Goal: Information Seeking & Learning: Learn about a topic

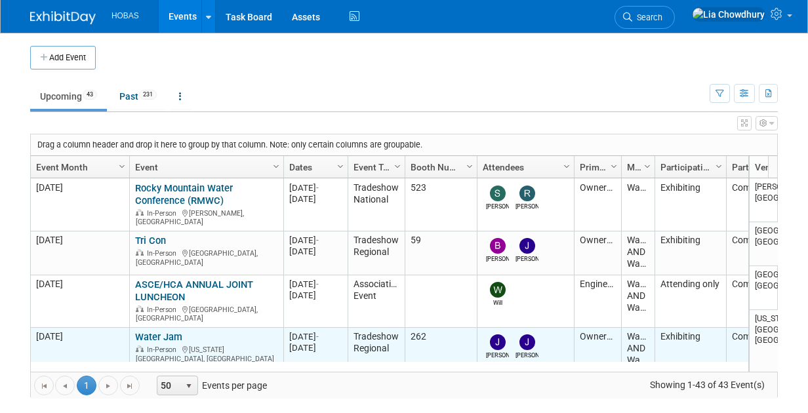
scroll to position [77, 0]
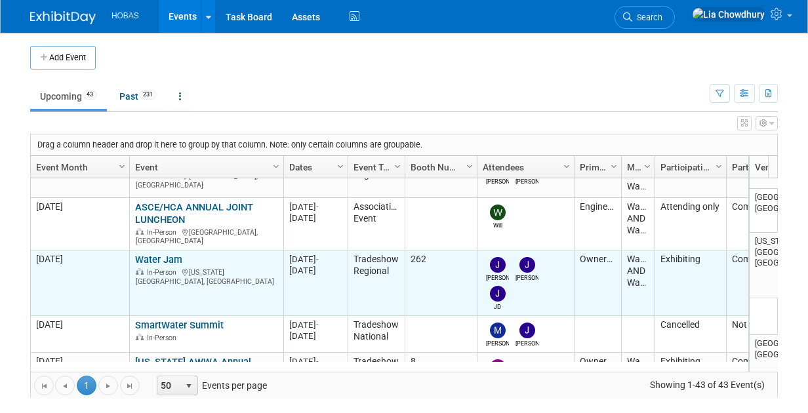
click at [161, 254] on link "Water Jam" at bounding box center [158, 260] width 47 height 12
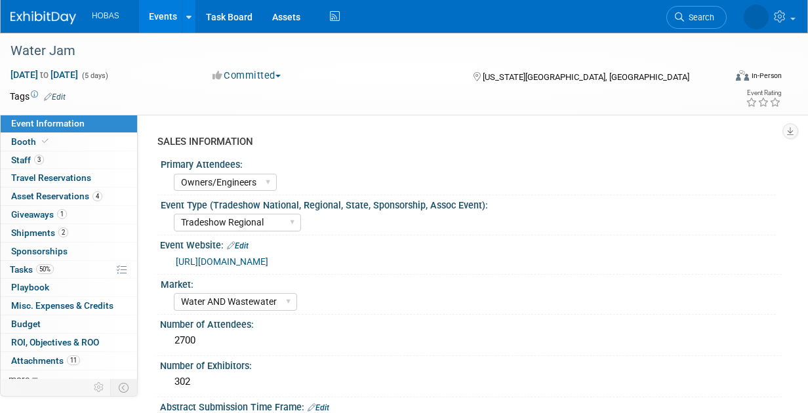
select select "Owners/Engineers"
select select "Tradeshow Regional"
select select "Water AND Wastewater"
select select "Exhibiting"
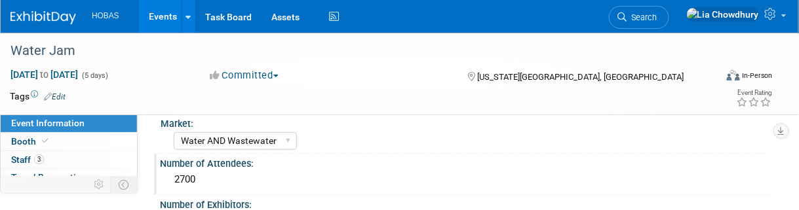
scroll to position [131, 0]
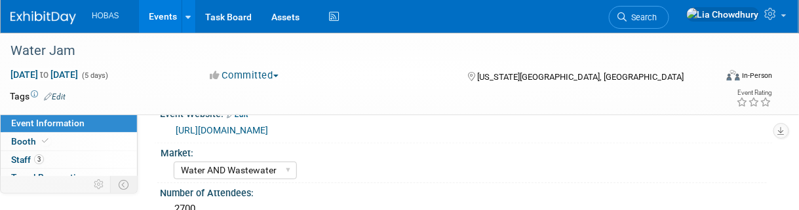
click at [237, 126] on link "[URL][DOMAIN_NAME]" at bounding box center [222, 130] width 92 height 10
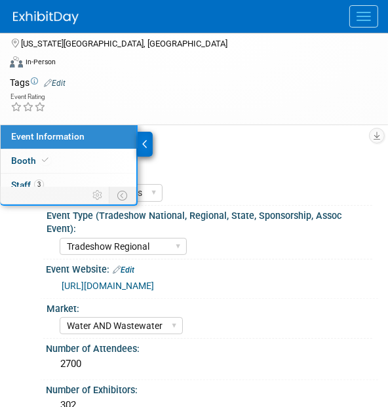
scroll to position [0, 0]
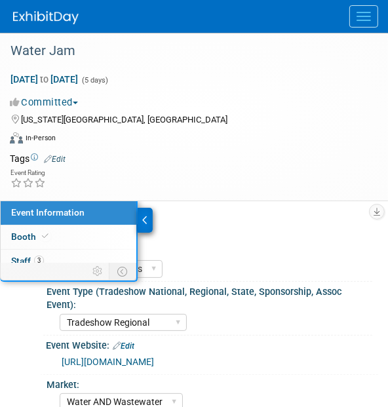
click at [214, 126] on div "Sep 7, 2025 to Sep 11, 2025 (5 days) Sep 7, 2025 to Sep 11, 2025 Committed Comm…" at bounding box center [186, 109] width 372 height 83
click at [246, 141] on div "Virtual In-Person Hybrid <img src="https://www.exhibitday.com/Images/Format-Vir…" at bounding box center [186, 140] width 352 height 20
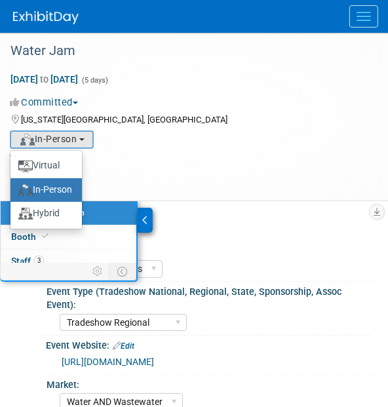
click at [229, 92] on div "Committed Committed Considering Not Going" at bounding box center [186, 100] width 372 height 18
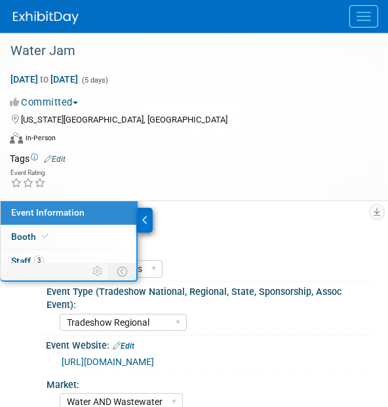
click at [281, 245] on div "Primary Attendees:" at bounding box center [210, 250] width 326 height 16
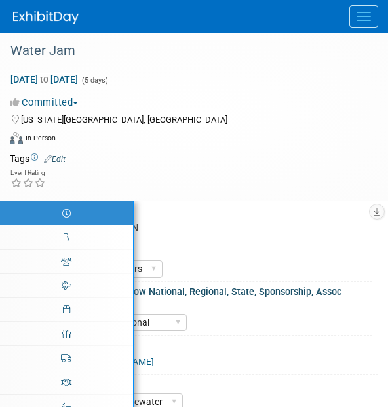
select select "Owners/Engineers"
select select "Tradeshow Regional"
select select "Water AND Wastewater"
select select "Exhibiting"
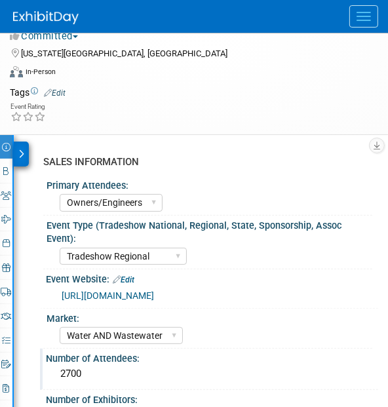
scroll to position [66, 0]
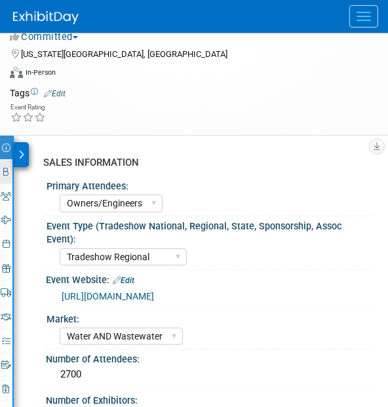
click at [8, 170] on icon at bounding box center [6, 172] width 5 height 9
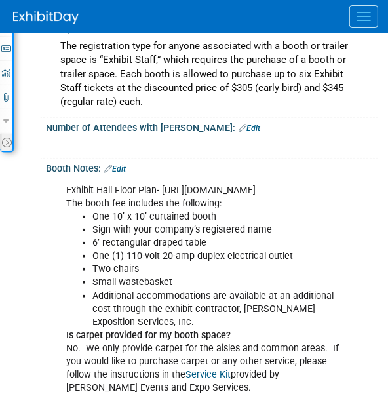
scroll to position [459, 0]
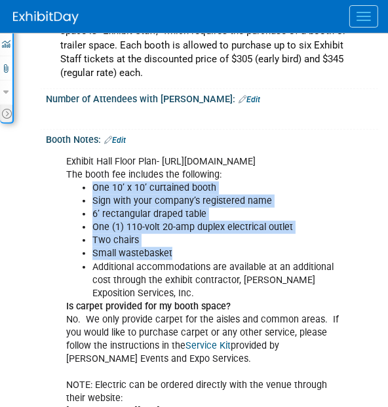
drag, startPoint x: 95, startPoint y: 195, endPoint x: 296, endPoint y: 262, distance: 211.9
click at [296, 262] on ul "One 10’ x 10’ curtained booth Sign with your company’s registered name 6’ recta…" at bounding box center [206, 241] width 280 height 119
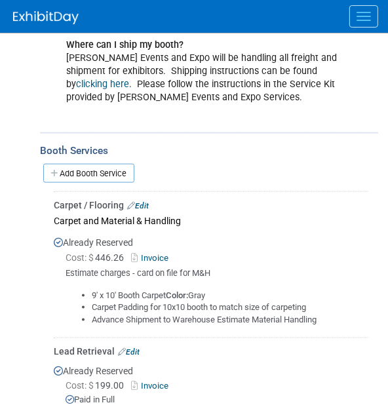
scroll to position [918, 0]
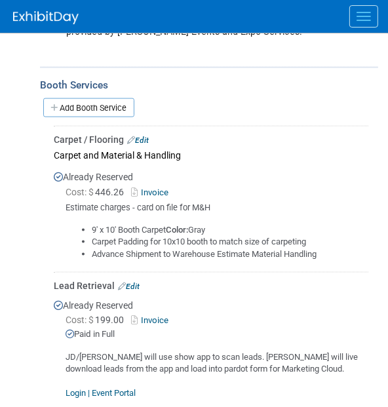
click at [147, 245] on li "Carpet Padding for 10x10 booth to match size of carpeting" at bounding box center [230, 242] width 277 height 12
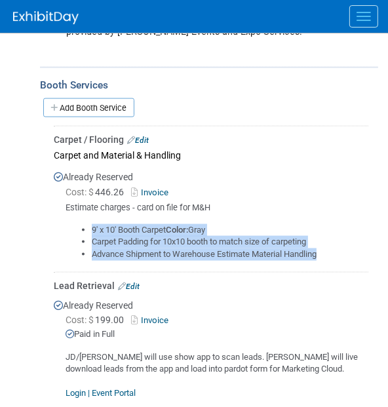
drag, startPoint x: 326, startPoint y: 264, endPoint x: 94, endPoint y: 235, distance: 233.8
click at [94, 235] on ul "9' x 10' Booth Carpet Color: Gray Carpet Padding for 10x10 booth to match size …" at bounding box center [217, 242] width 303 height 37
copy ul "9' x 10' Booth Carpet Color: Gray Carpet Padding for 10x10 booth to match size …"
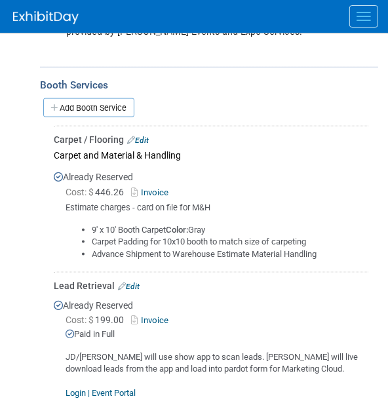
click at [244, 306] on div "Already Reserved Cost: $ 199.00 Invoice Paid in Full Login | Event Portal User:…" at bounding box center [211, 364] width 315 height 145
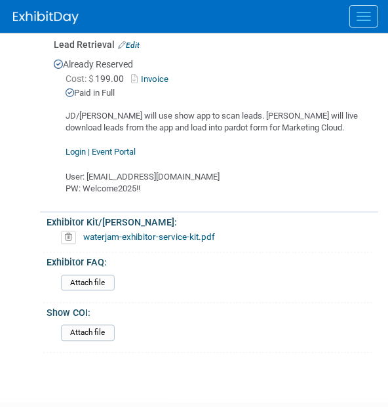
scroll to position [1180, 0]
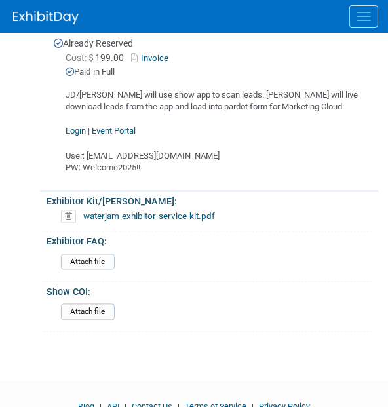
click at [132, 222] on link "waterjam-exhibitor-service-kit.pdf" at bounding box center [149, 216] width 132 height 10
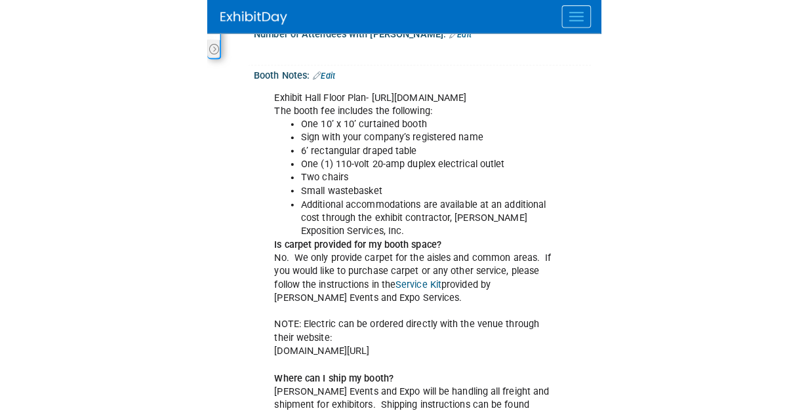
scroll to position [197, 0]
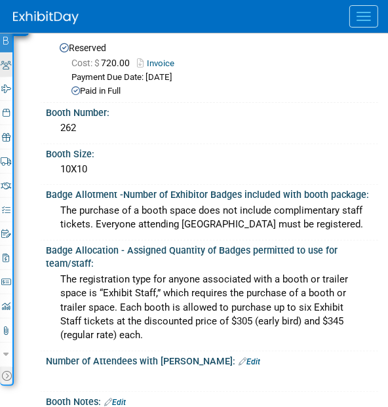
click at [3, 57] on link "3 Staff 3" at bounding box center [6, 65] width 12 height 24
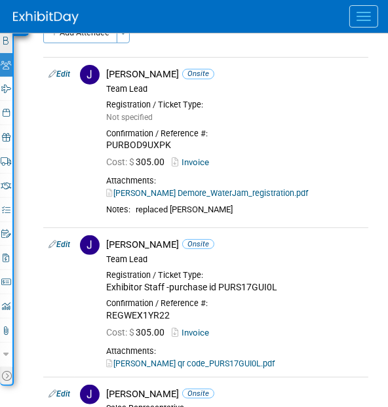
click at [4, 47] on link "Booth" at bounding box center [6, 41] width 12 height 24
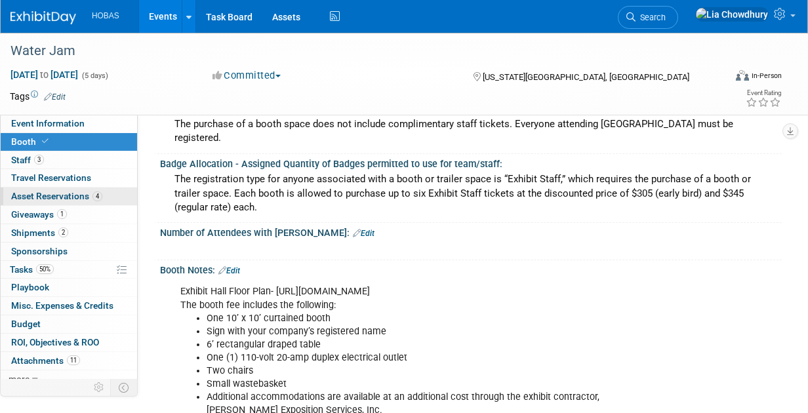
click at [39, 191] on span "Asset Reservations 4" at bounding box center [56, 196] width 91 height 10
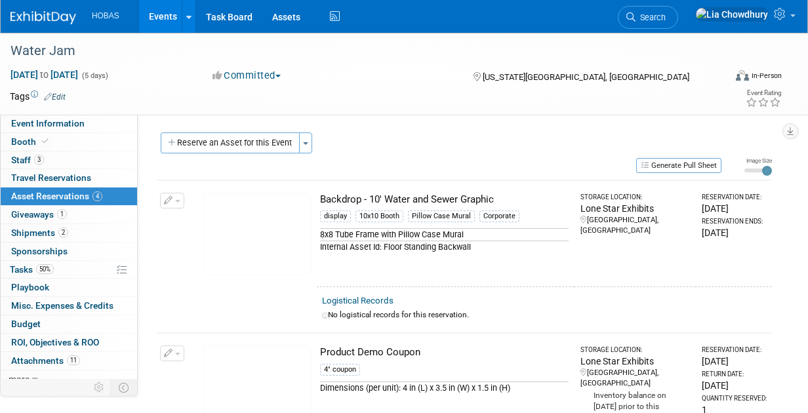
scroll to position [0, 0]
drag, startPoint x: 475, startPoint y: 197, endPoint x: 305, endPoint y: 199, distance: 169.8
click at [305, 199] on tr "Change Reservation Manage Logistical Records Cancel Reservation" at bounding box center [464, 233] width 614 height 106
copy tr "10045144-10711602-83f9cfd2-af0b-40ef-bf24-29407dfa8e6f.jpg Backdrop - 10' Water…"
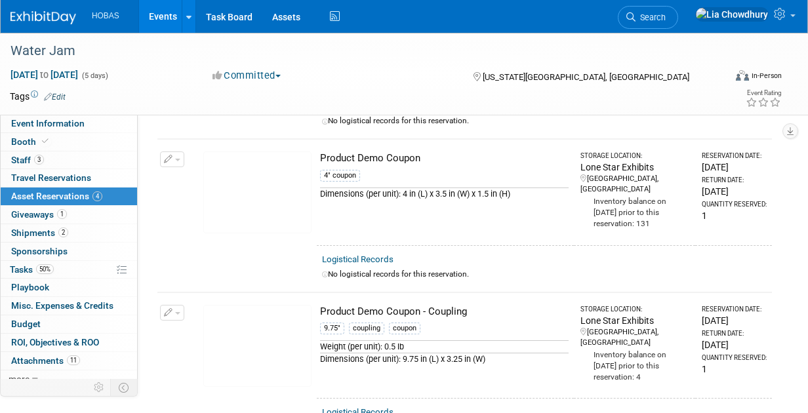
scroll to position [197, 0]
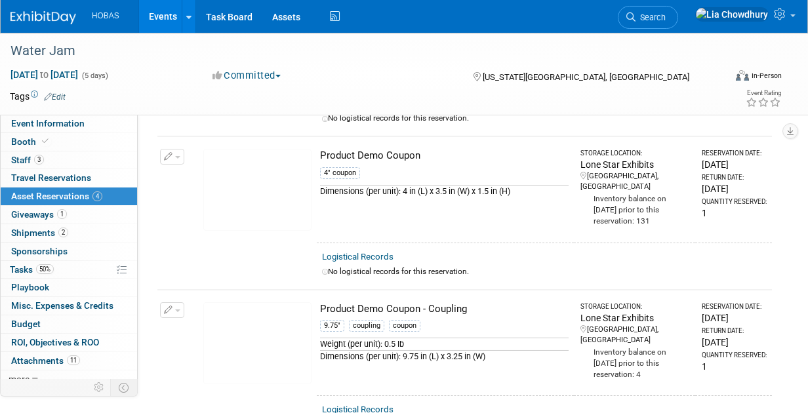
click at [377, 155] on div "Product Demo Coupon" at bounding box center [444, 156] width 248 height 14
copy td "Product Demo Coupon"
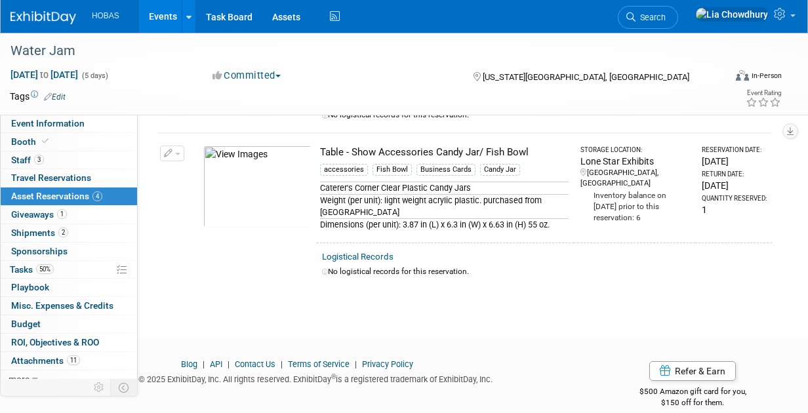
scroll to position [518, 0]
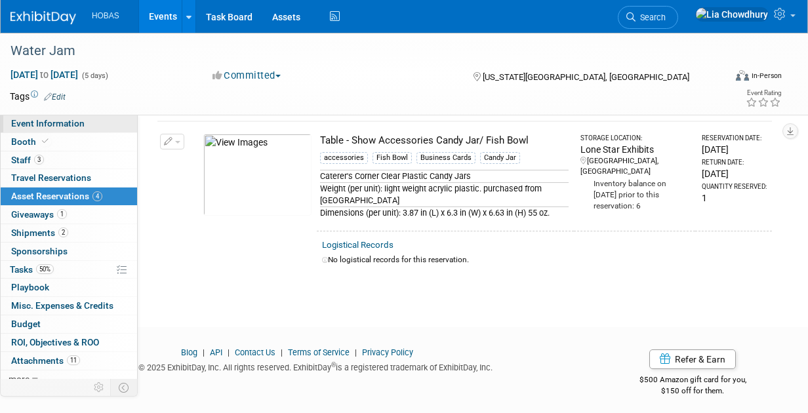
click at [33, 118] on span "Event Information" at bounding box center [47, 123] width 73 height 10
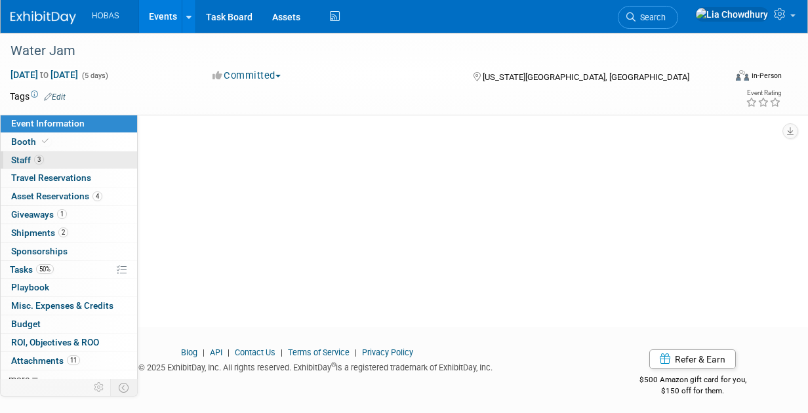
scroll to position [0, 0]
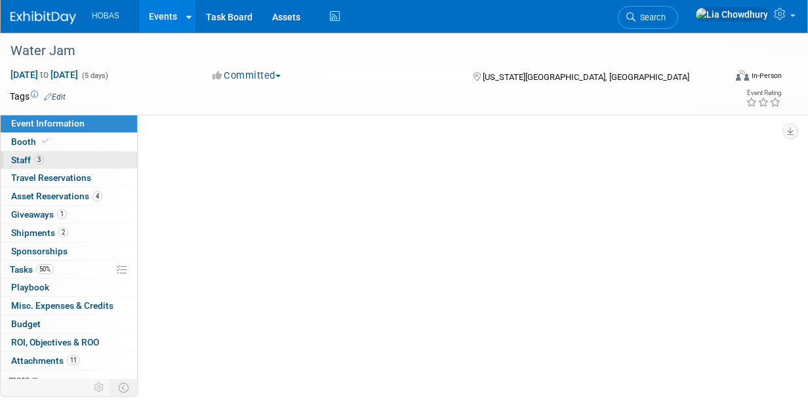
select select "Owners/Engineers"
select select "Tradeshow Regional"
select select "Water AND Wastewater"
select select "Exhibiting"
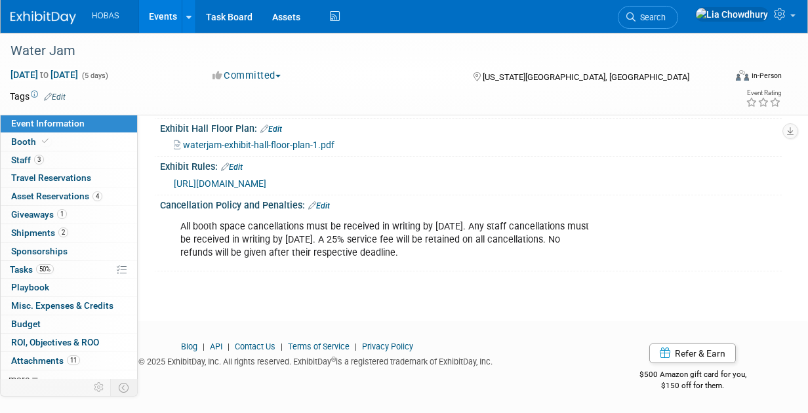
scroll to position [1209, 0]
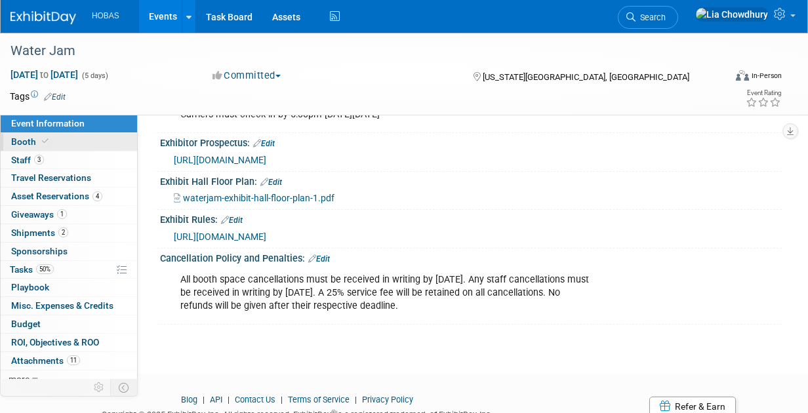
click at [35, 144] on span "Booth" at bounding box center [31, 141] width 40 height 10
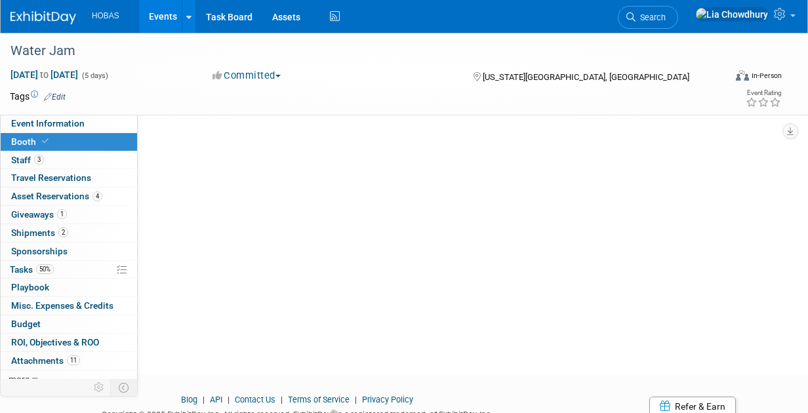
scroll to position [0, 0]
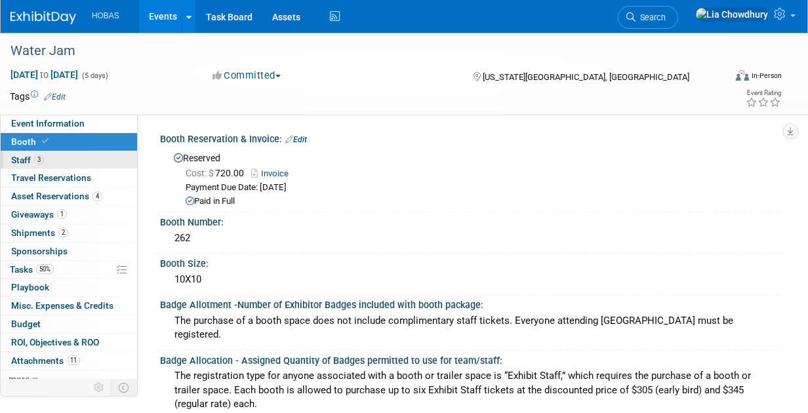
click at [33, 157] on span "Staff 3" at bounding box center [27, 160] width 33 height 10
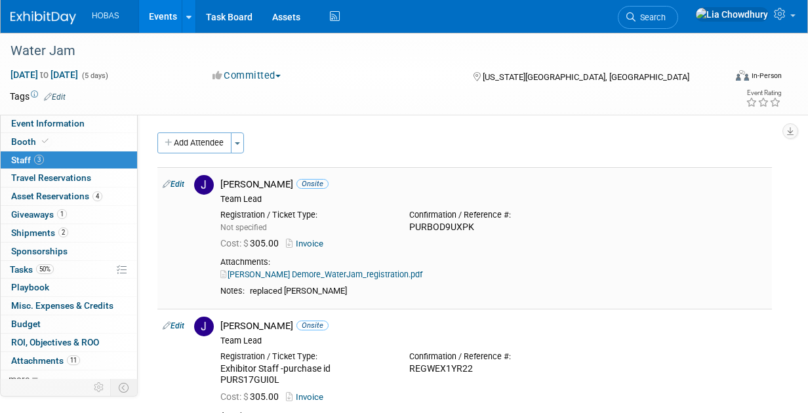
click at [387, 229] on div "PURBOD9UXPK" at bounding box center [493, 228] width 169 height 12
copy div "PURBOD9UXPK"
click at [387, 363] on div "REGWEX1YR22" at bounding box center [493, 369] width 169 height 12
click at [387, 367] on div "REGWEX1YR22" at bounding box center [493, 369] width 169 height 12
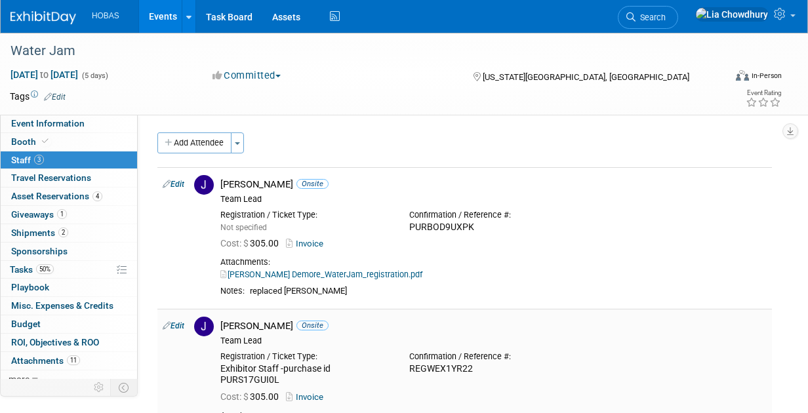
click at [387, 367] on div "REGWEX1YR22" at bounding box center [493, 369] width 169 height 12
copy div "REGWEX1YR22"
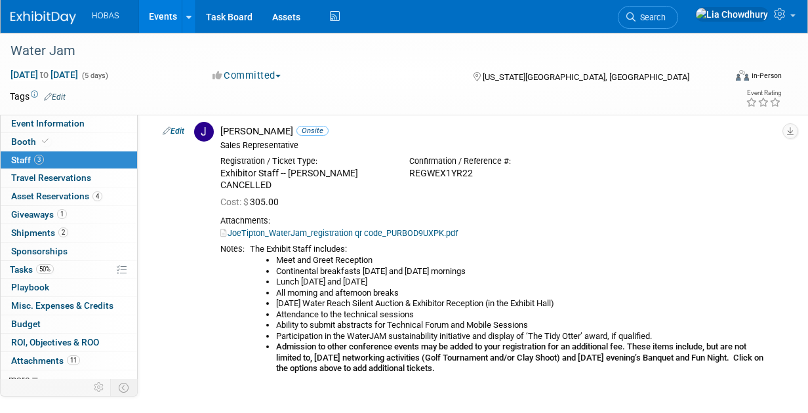
scroll to position [328, 0]
click at [281, 254] on ul "Meet and Greet Reception Continental breakfasts on Tuesday and Wednesday mornin…" at bounding box center [508, 313] width 517 height 119
drag, startPoint x: 254, startPoint y: 236, endPoint x: 388, endPoint y: 274, distance: 139.0
click at [387, 274] on div "The Exhibit Staff includes: Meet and Greet Reception Continental breakfasts on …" at bounding box center [508, 308] width 517 height 130
drag, startPoint x: 388, startPoint y: 274, endPoint x: 313, endPoint y: 303, distance: 80.7
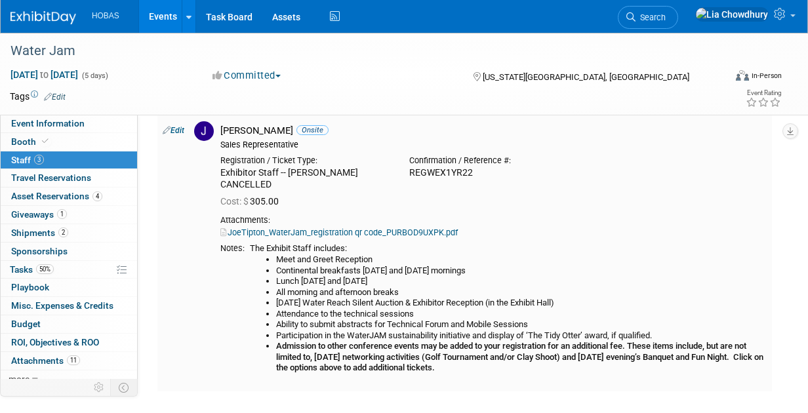
click at [344, 319] on li "Ability to submit abstracts for Technical Forum and Mobile Sessions" at bounding box center [521, 324] width 490 height 11
drag, startPoint x: 251, startPoint y: 235, endPoint x: 503, endPoint y: 355, distance: 278.6
click at [387, 355] on div "The Exhibit Staff includes: Meet and Greet Reception Continental breakfasts on …" at bounding box center [508, 308] width 517 height 130
copy div "The Exhibit Staff includes: Meet and Greet Reception Continental breakfasts on …"
click at [27, 142] on span "Booth" at bounding box center [31, 141] width 40 height 10
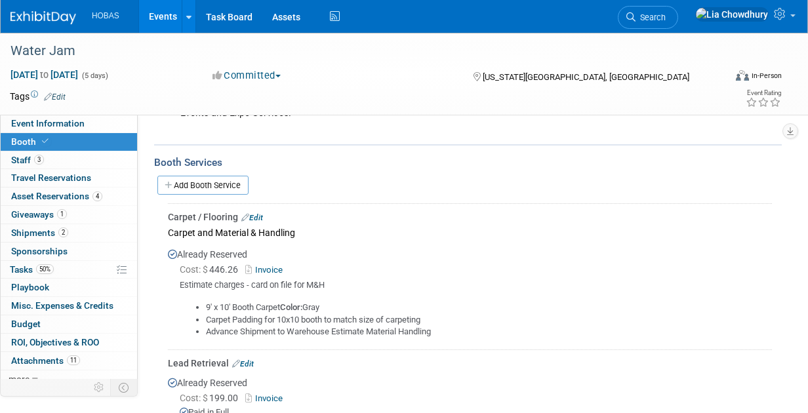
scroll to position [656, 0]
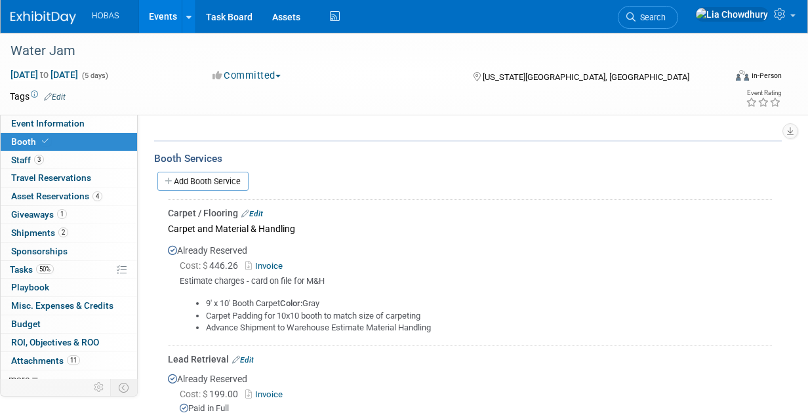
click at [273, 261] on link "Invoice" at bounding box center [266, 266] width 43 height 10
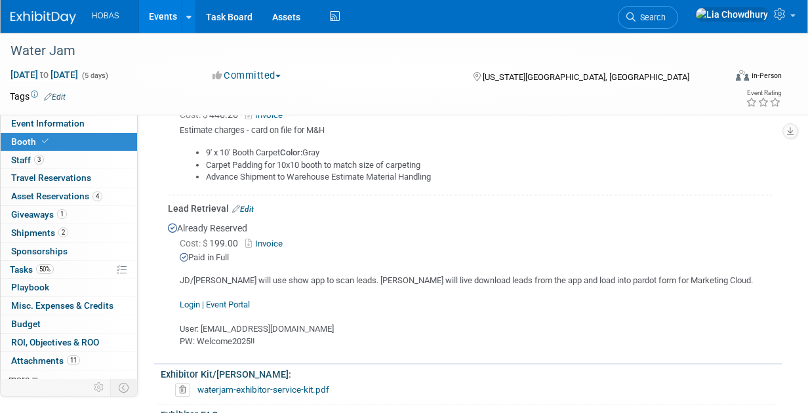
scroll to position [787, 0]
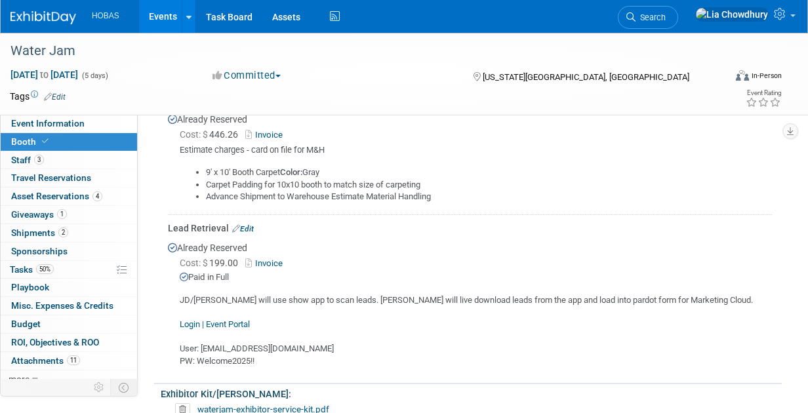
click at [267, 258] on link "Invoice" at bounding box center [266, 263] width 43 height 10
click at [44, 128] on link "Event Information" at bounding box center [69, 124] width 136 height 18
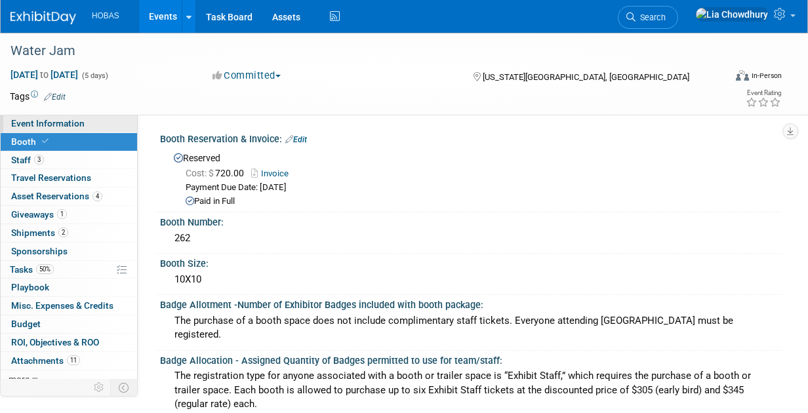
select select "Owners/Engineers"
select select "Tradeshow Regional"
select select "Water AND Wastewater"
select select "Exhibiting"
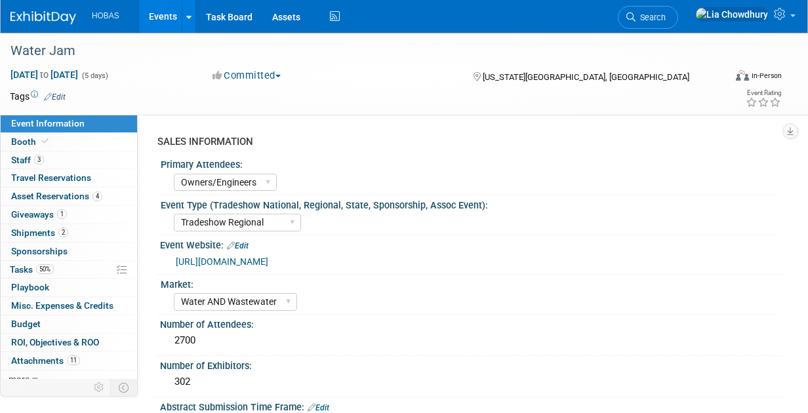
click at [237, 258] on link "[URL][DOMAIN_NAME]" at bounding box center [222, 261] width 92 height 10
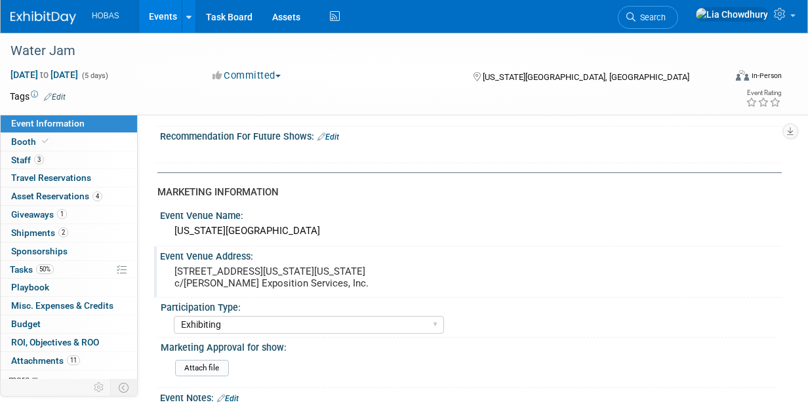
scroll to position [423, 0]
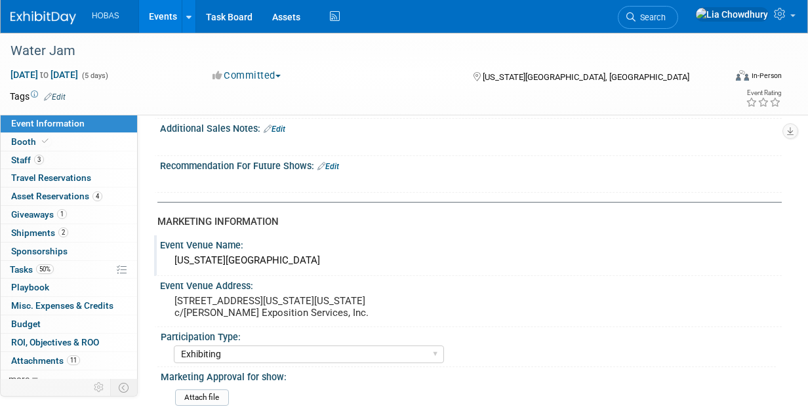
click at [256, 260] on div "Virginia Beach Convention Center" at bounding box center [471, 260] width 602 height 20
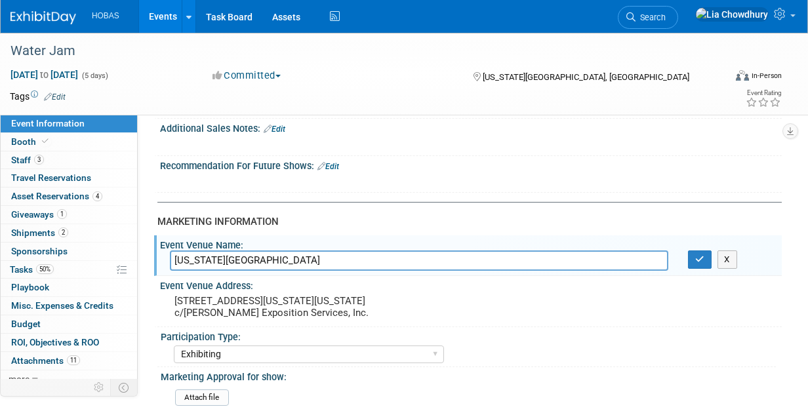
click at [256, 260] on input "Virginia Beach Convention Center" at bounding box center [419, 260] width 498 height 20
click at [224, 302] on pre "1000 19th St. Virginia Beach, Virginia 23451 United States c/o Demers Expositio…" at bounding box center [289, 307] width 230 height 24
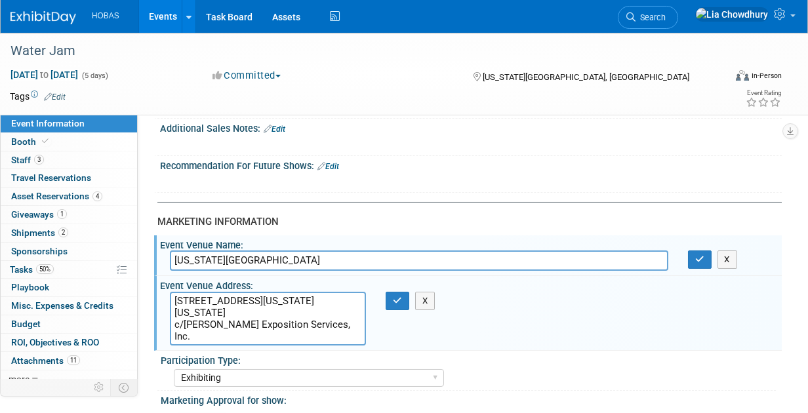
drag, startPoint x: 174, startPoint y: 295, endPoint x: 313, endPoint y: 307, distance: 140.2
click at [313, 307] on textarea "1000 19th St. Virginia Beach, Virginia 23451 United States c/o Demers Expositio…" at bounding box center [268, 319] width 196 height 54
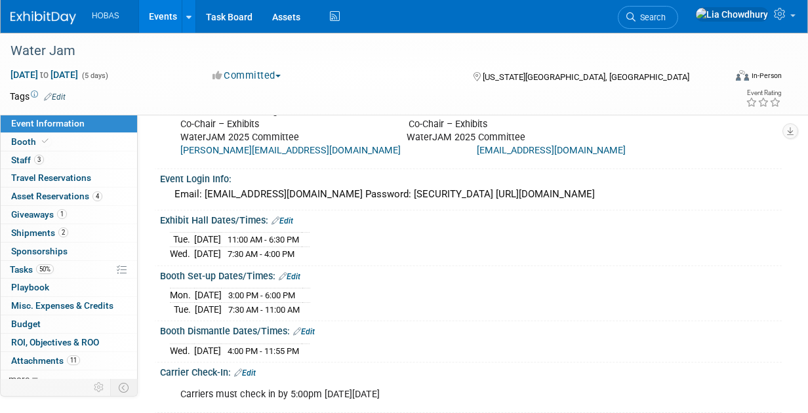
scroll to position [882, 0]
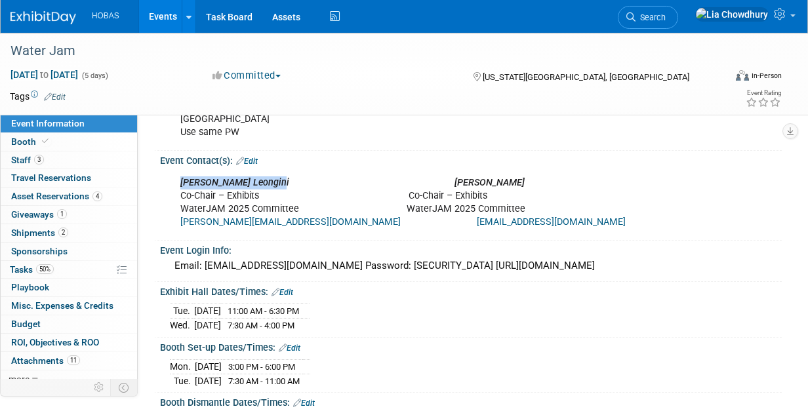
drag, startPoint x: 265, startPoint y: 174, endPoint x: 177, endPoint y: 168, distance: 88.7
click at [177, 170] on div "Marybeth Leongini Hunter Ritchie Co-Chair – Exhibits Co-Chair – Exhibits WaterJ…" at bounding box center [414, 203] width 487 height 66
copy icon "Marybeth Leongini"
drag, startPoint x: 471, startPoint y: 174, endPoint x: 398, endPoint y: 172, distance: 73.4
click at [387, 172] on div "Marybeth Leongini Hunter Ritchie Co-Chair – Exhibits Co-Chair – Exhibits WaterJ…" at bounding box center [414, 203] width 487 height 66
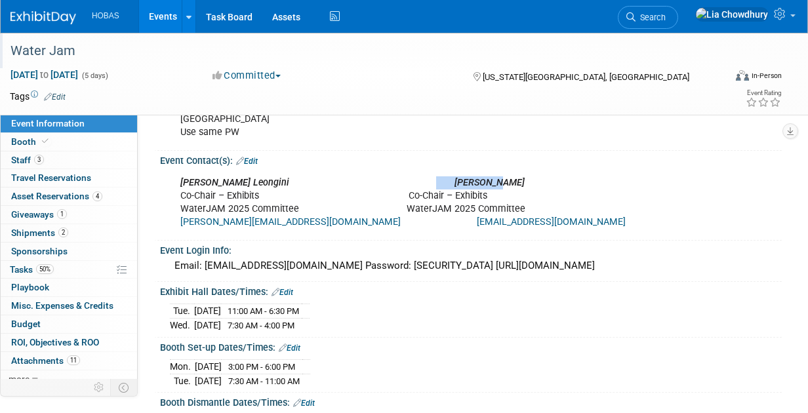
copy icon "Hunter Ritchie"
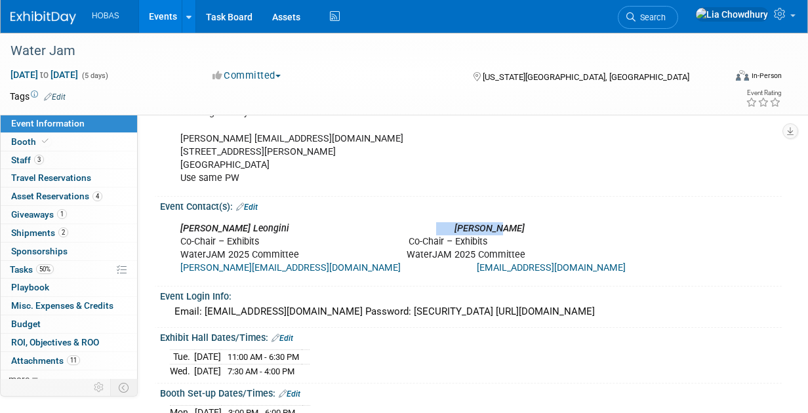
scroll to position [816, 0]
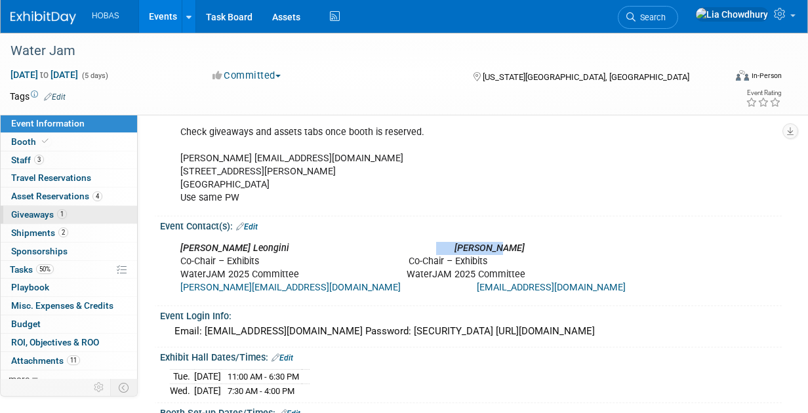
click at [33, 212] on span "Giveaways 1" at bounding box center [39, 214] width 56 height 10
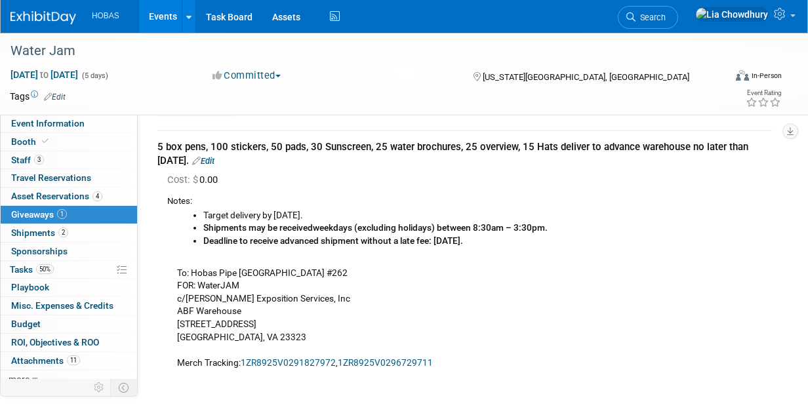
scroll to position [0, 0]
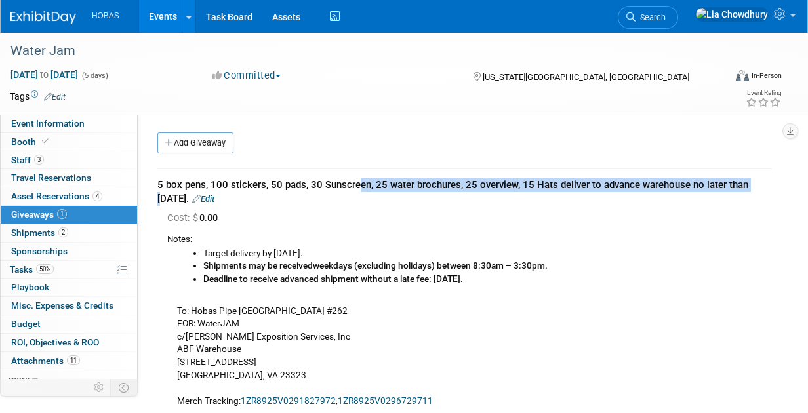
drag, startPoint x: 158, startPoint y: 183, endPoint x: 552, endPoint y: 190, distance: 394.0
click at [387, 190] on div "5 box pens, 100 stickers, 50 pads, 30 Sunscreen, 25 water brochures, 25 overvie…" at bounding box center [464, 192] width 614 height 28
copy div "5 box pens, 100 stickers, 50 pads, 30 Sunscreen, 25 water brochures, 25 overvie…"
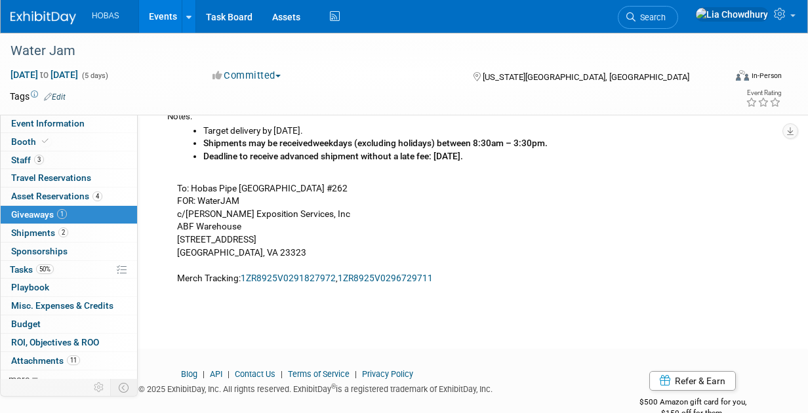
scroll to position [131, 0]
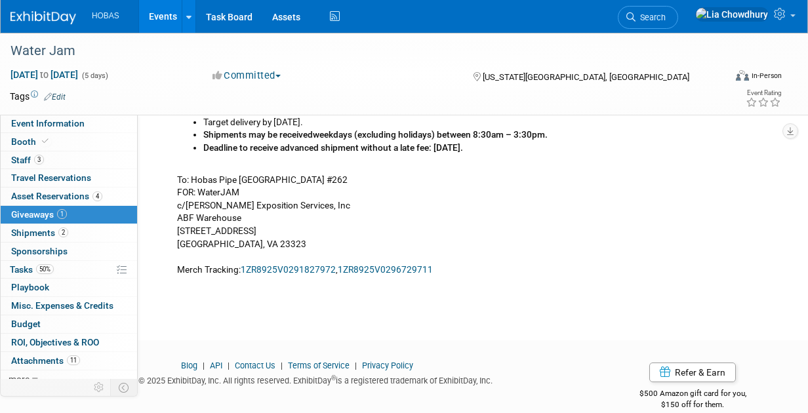
click at [270, 269] on link "1ZR8925V0291827972" at bounding box center [288, 269] width 95 height 10
click at [380, 268] on link "1ZR8925V0296729711" at bounding box center [385, 269] width 95 height 10
click at [36, 239] on link "2 Shipments 2" at bounding box center [69, 233] width 136 height 18
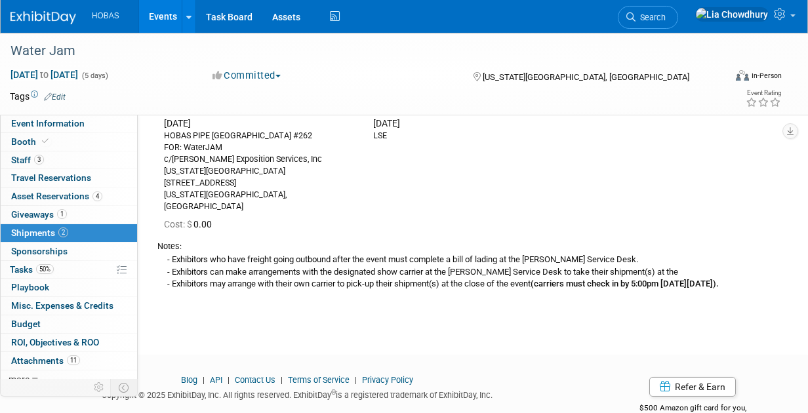
scroll to position [459, 0]
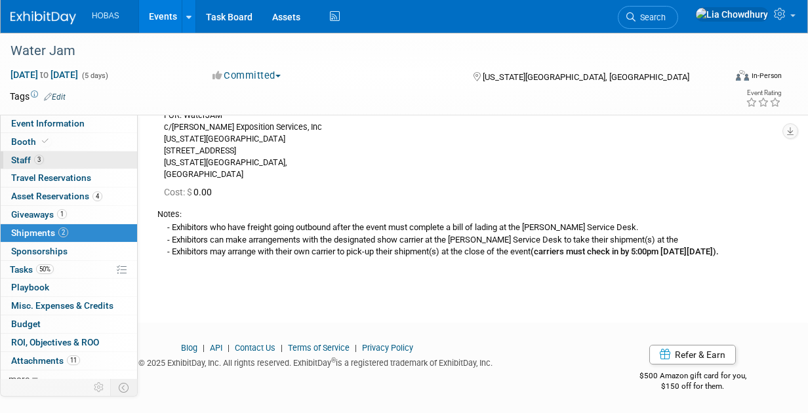
click at [18, 163] on span "Staff 3" at bounding box center [27, 160] width 33 height 10
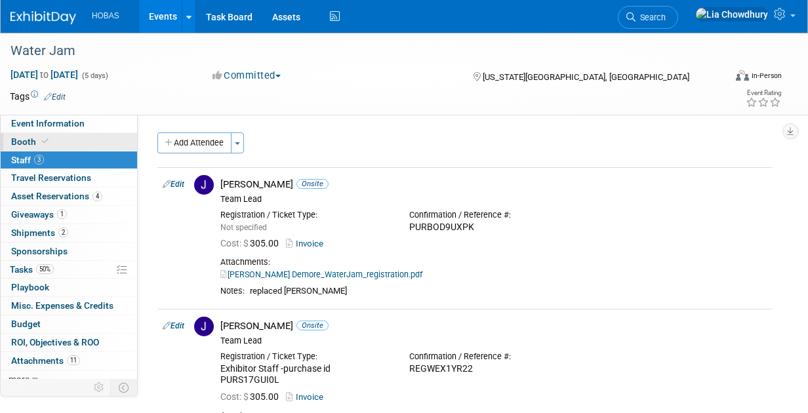
click at [23, 135] on link "Booth" at bounding box center [69, 142] width 136 height 18
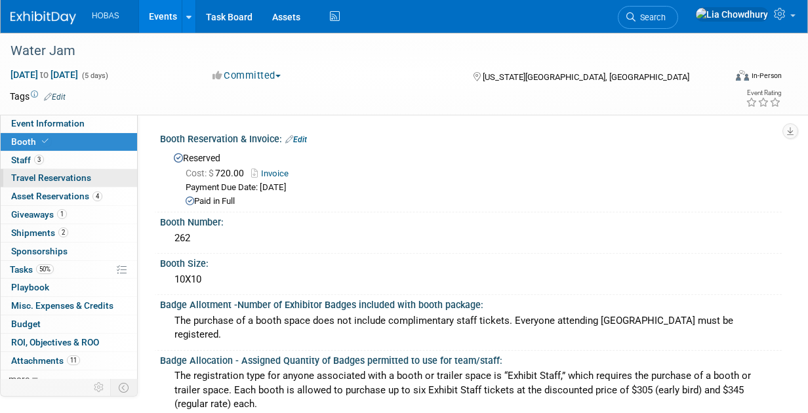
click at [22, 177] on span "Travel Reservations 0" at bounding box center [51, 177] width 80 height 10
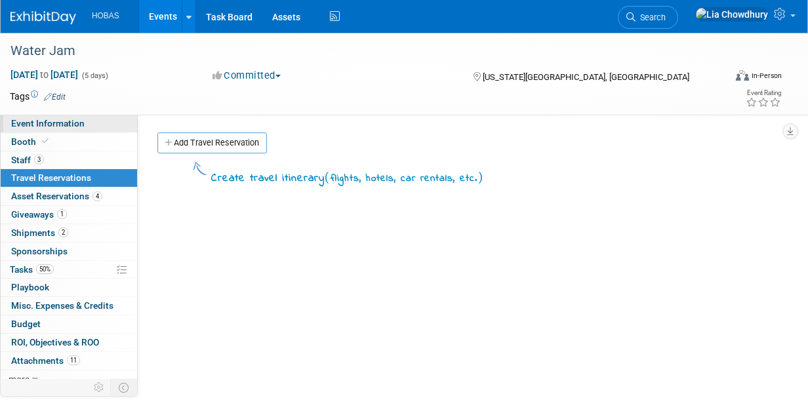
click at [20, 126] on span "Event Information" at bounding box center [47, 123] width 73 height 10
select select "Owners/Engineers"
select select "Tradeshow Regional"
select select "Water AND Wastewater"
select select "Exhibiting"
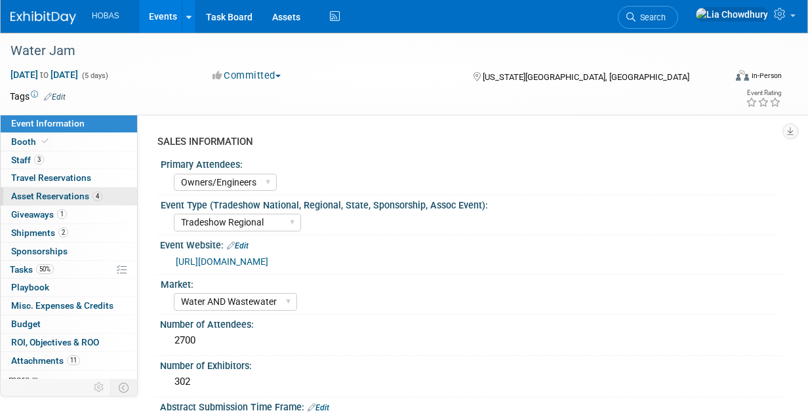
click at [48, 201] on link "4 Asset Reservations 4" at bounding box center [69, 196] width 136 height 18
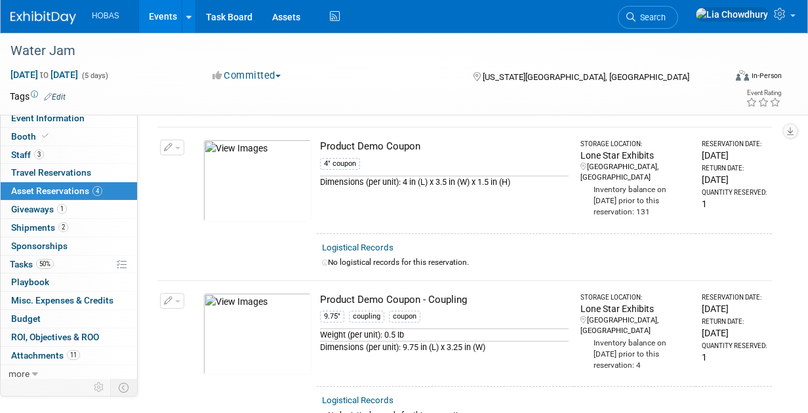
scroll to position [328, 0]
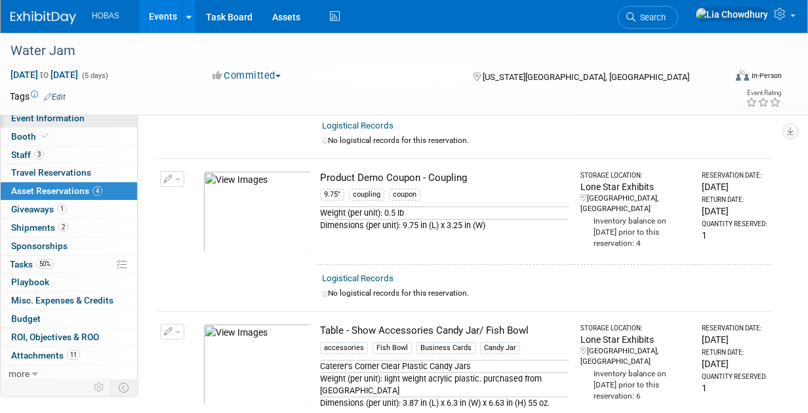
click at [79, 118] on span "Event Information" at bounding box center [47, 118] width 73 height 10
select select "Owners/Engineers"
select select "Tradeshow Regional"
select select "Water AND Wastewater"
select select "Exhibiting"
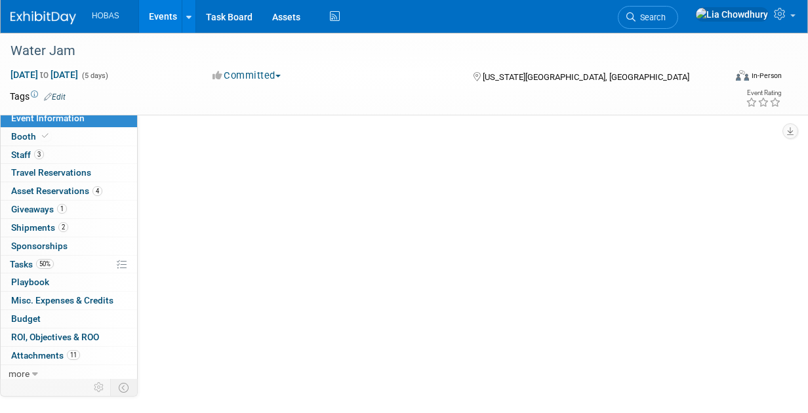
scroll to position [0, 0]
